Goal: Task Accomplishment & Management: Complete application form

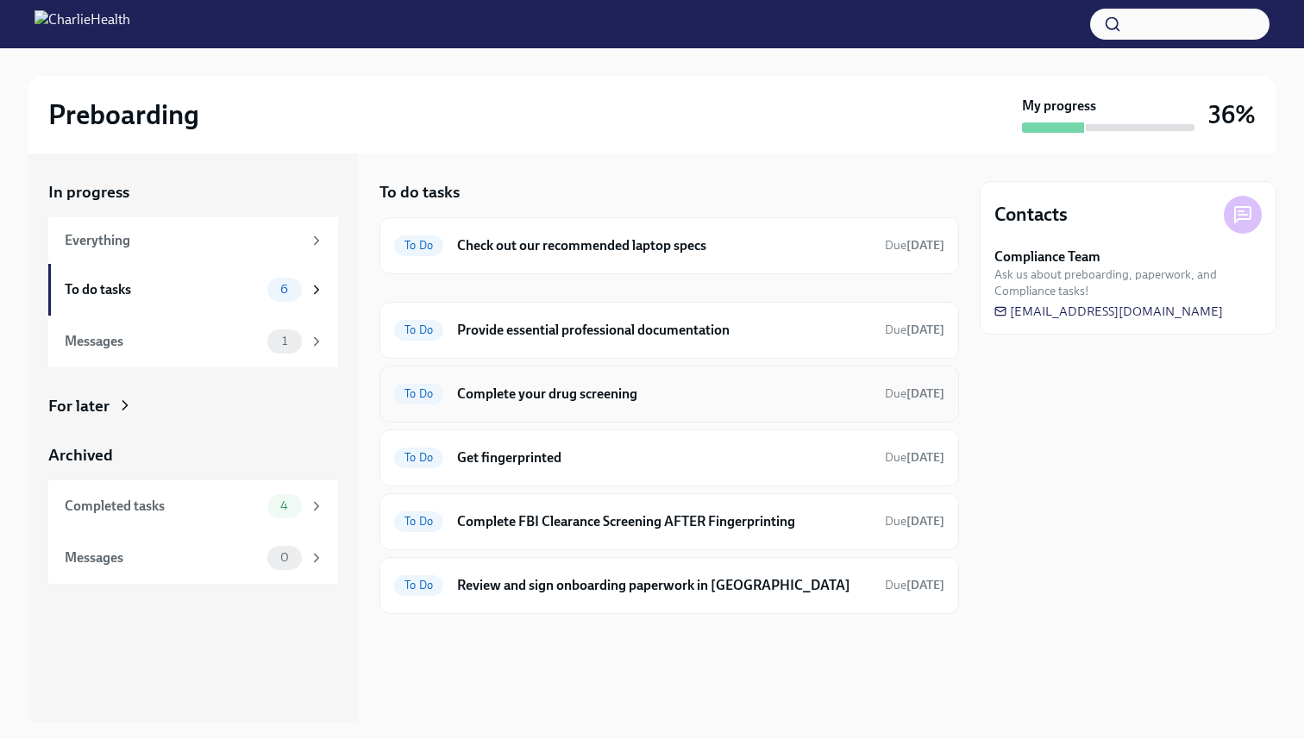
click at [572, 400] on h6 "Complete your drug screening" at bounding box center [664, 394] width 414 height 19
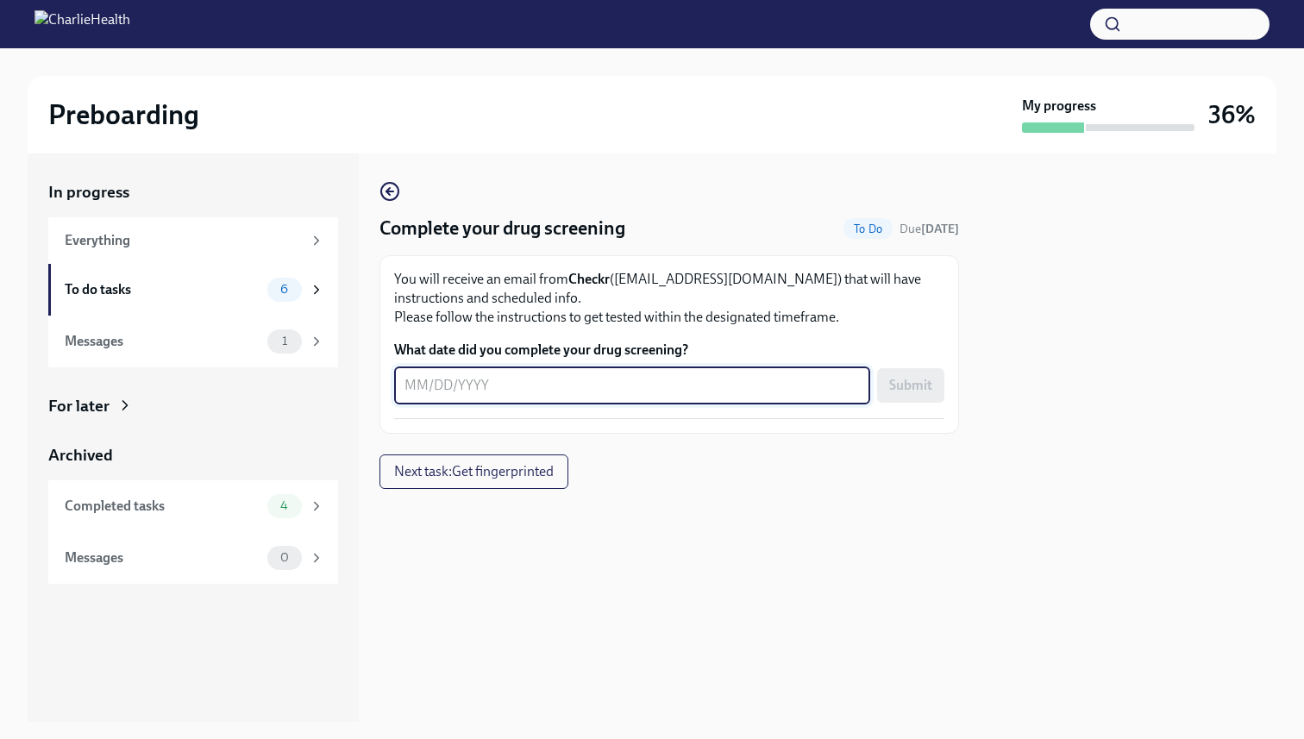
click at [536, 390] on textarea "What date did you complete your drug screening?" at bounding box center [631, 385] width 455 height 21
type textarea "[DATE]"
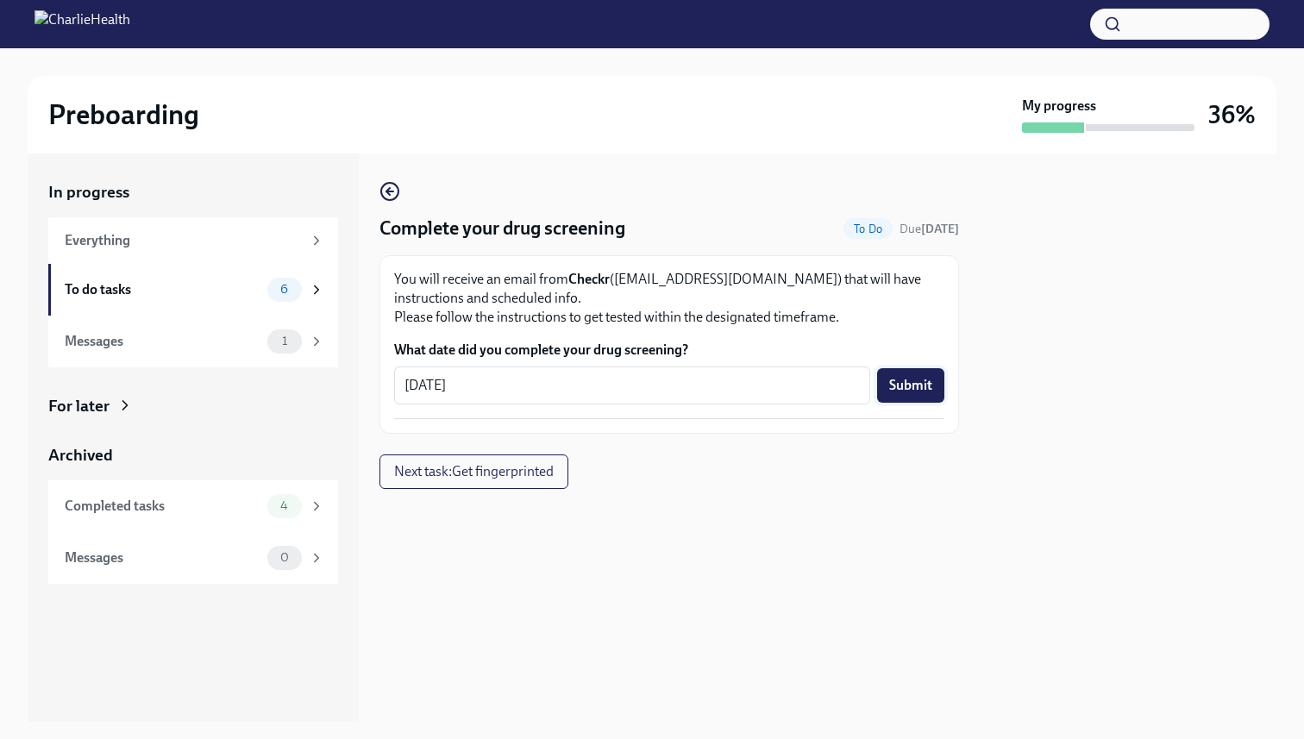
click at [916, 388] on span "Submit" at bounding box center [910, 385] width 43 height 17
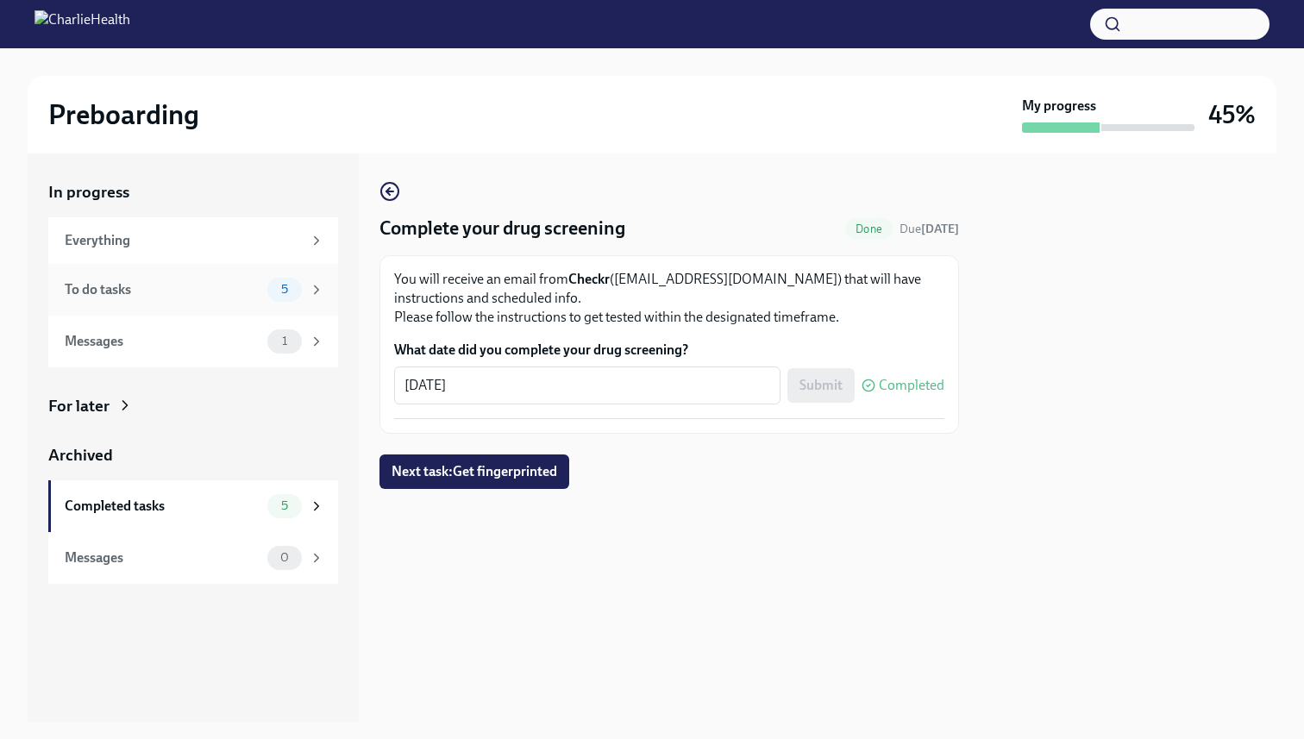
click at [320, 286] on icon at bounding box center [317, 290] width 16 height 16
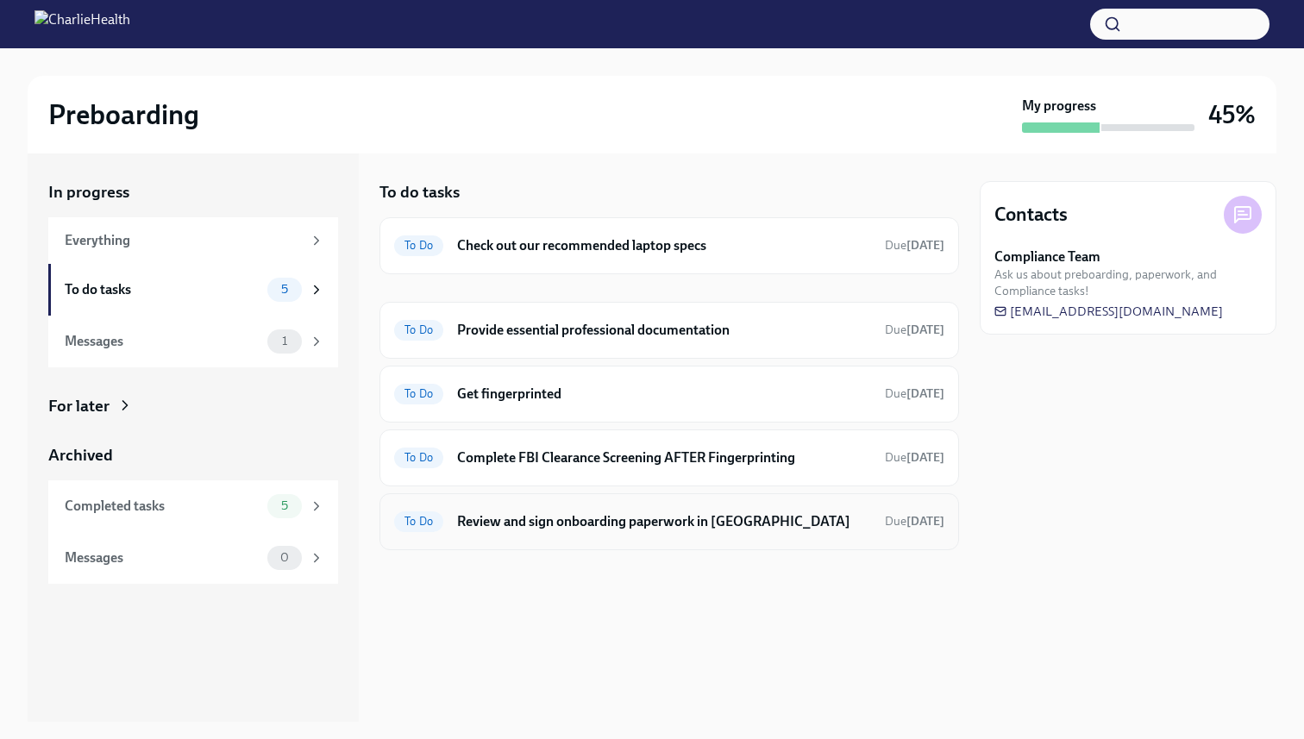
click at [675, 528] on h6 "Review and sign onboarding paperwork in [GEOGRAPHIC_DATA]" at bounding box center [664, 521] width 414 height 19
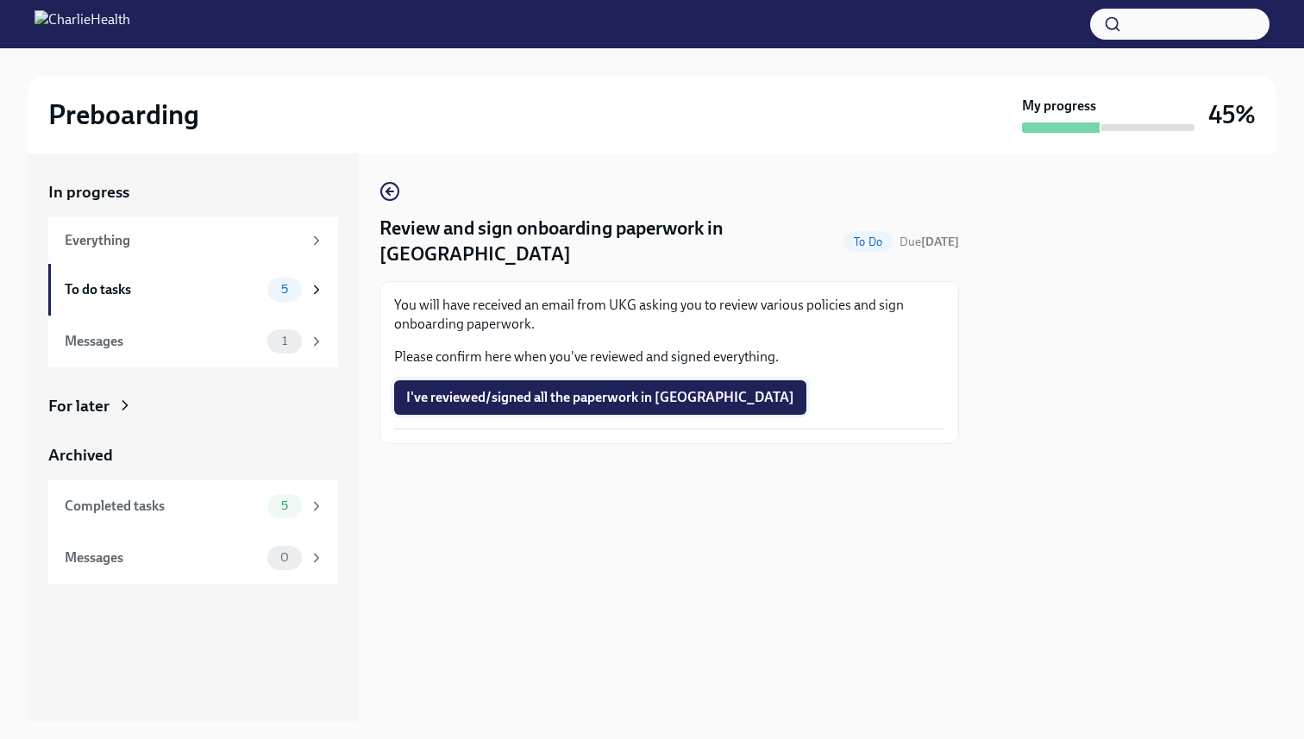
click at [494, 389] on span "I've reviewed/signed all the paperwork in [GEOGRAPHIC_DATA]" at bounding box center [600, 397] width 388 height 17
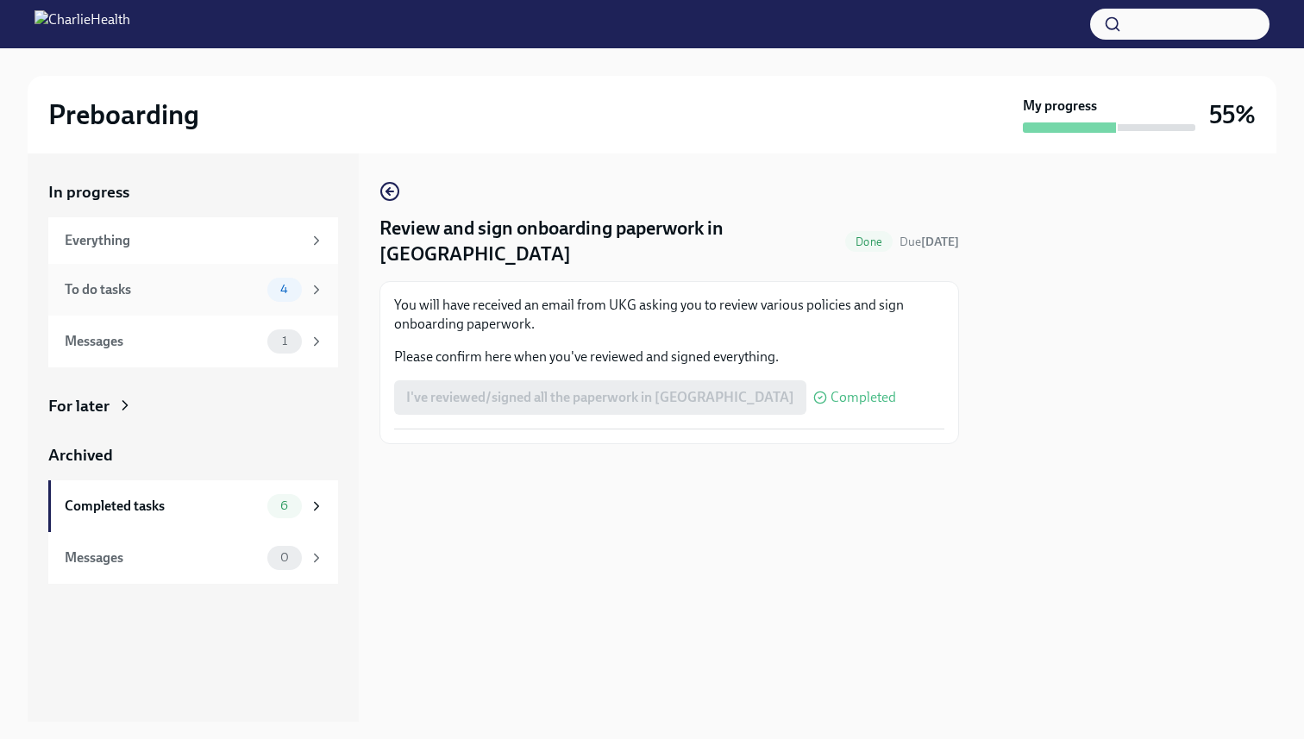
click at [317, 283] on icon at bounding box center [317, 290] width 16 height 16
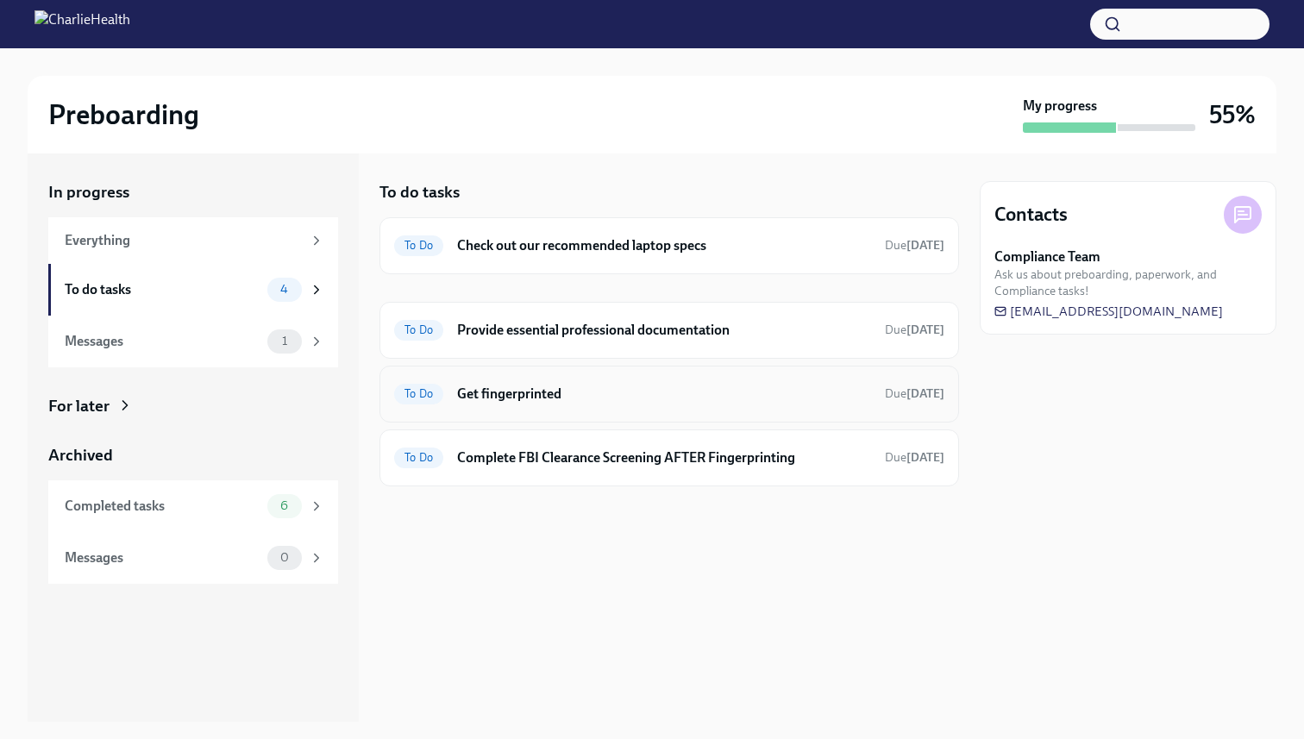
click at [559, 391] on h6 "Get fingerprinted" at bounding box center [664, 394] width 414 height 19
